Goal: Find contact information: Find contact information

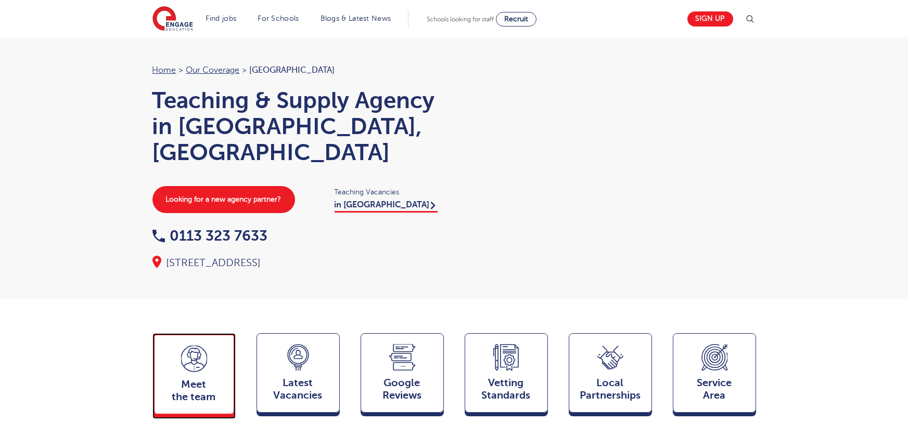
click at [204, 346] on icon at bounding box center [194, 359] width 26 height 27
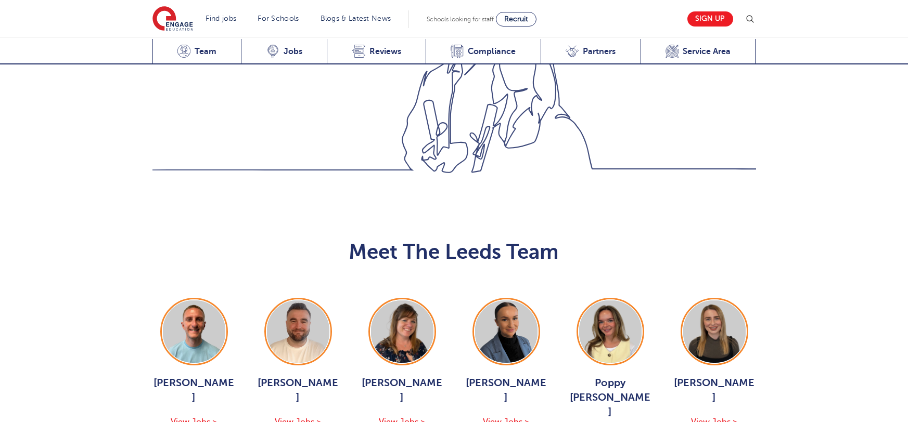
scroll to position [1136, 0]
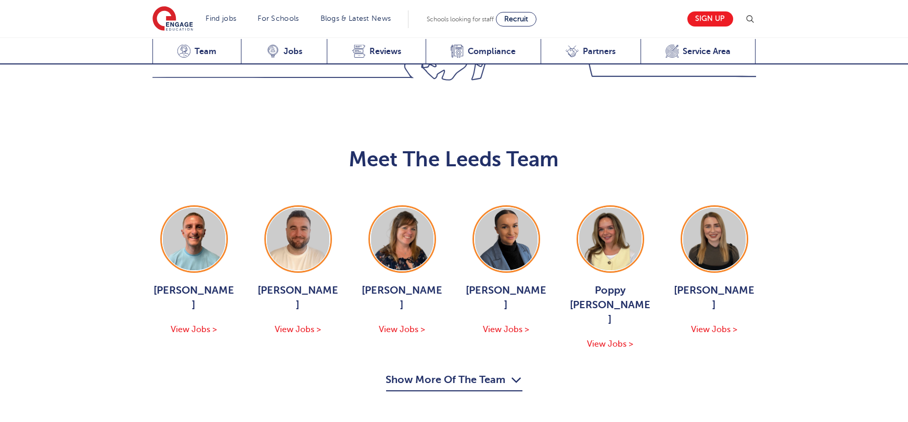
click at [455, 372] on button "Show More Of The Team" at bounding box center [454, 382] width 136 height 20
